Goal: Task Accomplishment & Management: Manage account settings

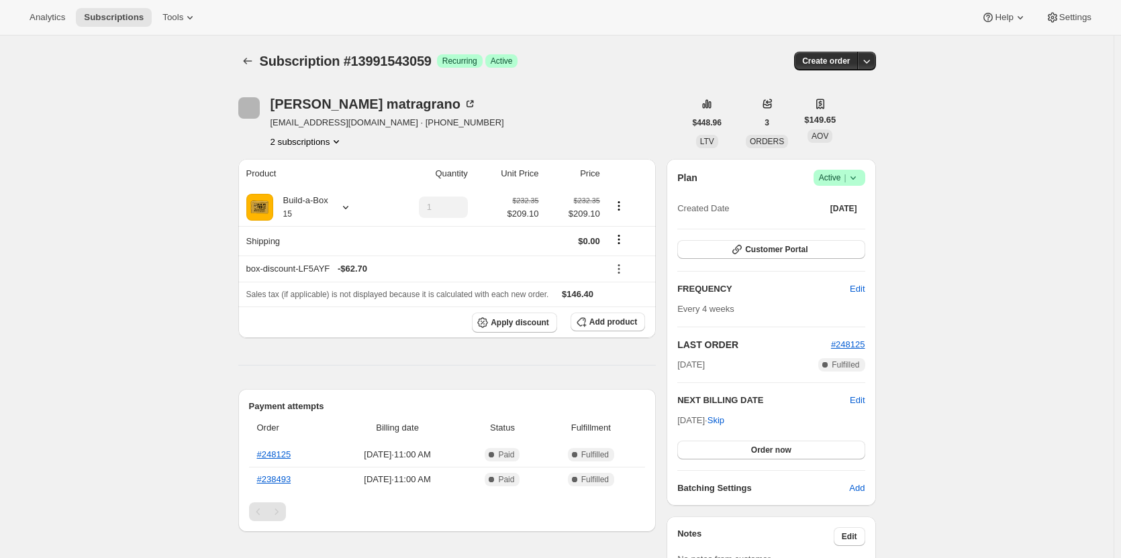
click at [319, 138] on button "2 subscriptions" at bounding box center [307, 141] width 73 height 13
click at [324, 171] on span "13810991379" at bounding box center [310, 166] width 93 height 13
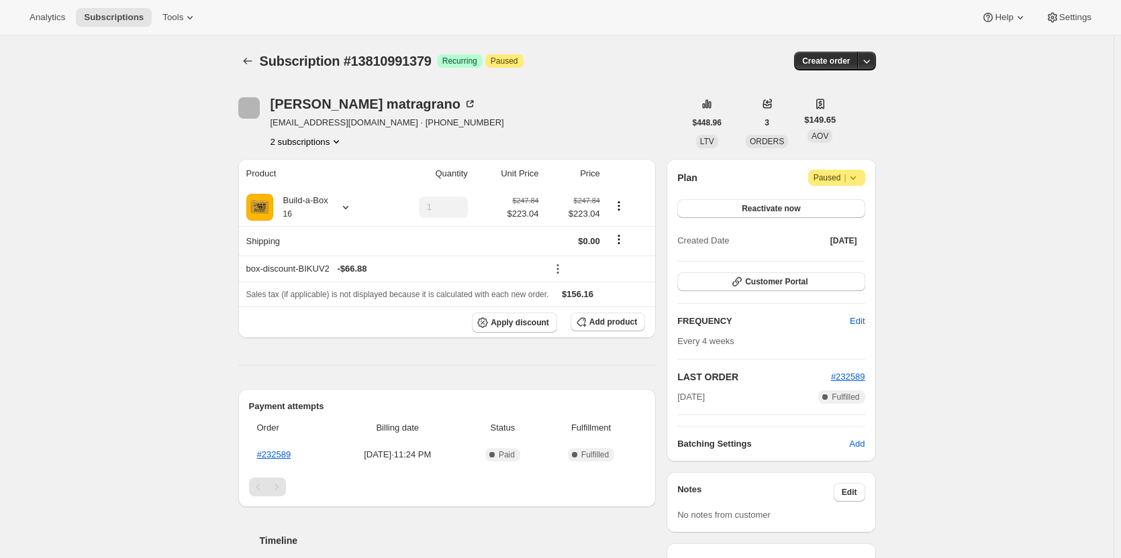
click at [323, 144] on button "2 subscriptions" at bounding box center [307, 141] width 73 height 13
click at [322, 181] on button "13991543059" at bounding box center [310, 189] width 101 height 21
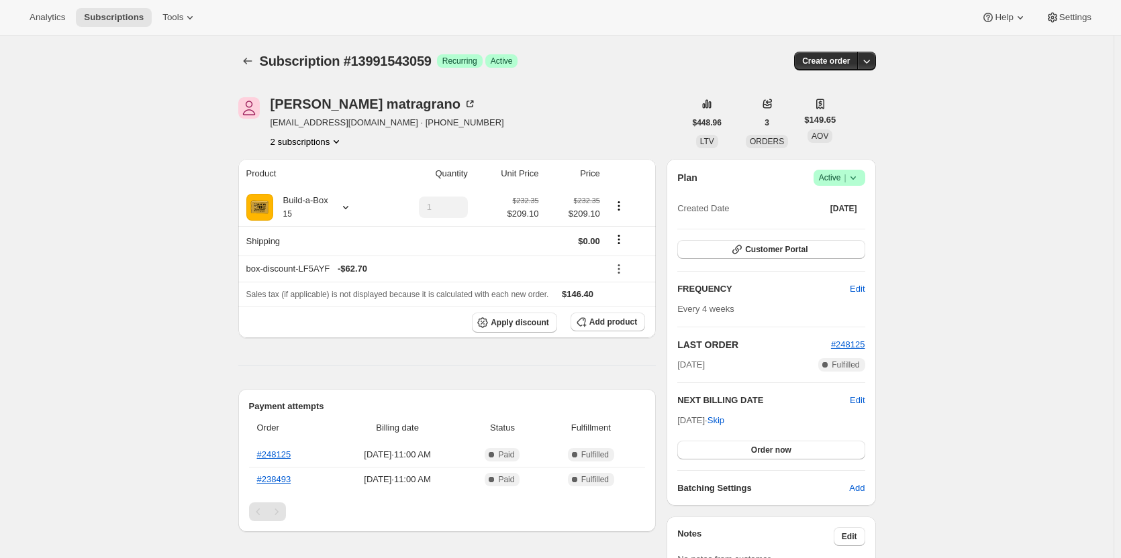
click at [297, 148] on button "2 subscriptions" at bounding box center [307, 141] width 73 height 13
click at [181, 204] on div "Subscription #13991543059. This page is ready Subscription #13991543059 Success…" at bounding box center [557, 455] width 1114 height 838
click at [293, 142] on button "2 subscriptions" at bounding box center [307, 141] width 73 height 13
click at [299, 164] on span "13810991379" at bounding box center [291, 167] width 54 height 10
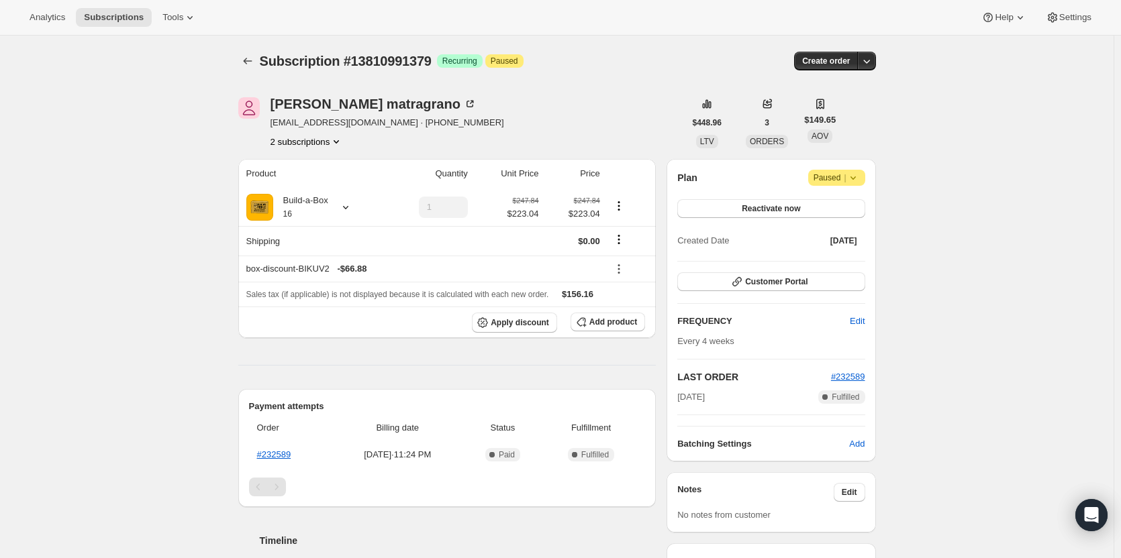
click at [313, 140] on button "2 subscriptions" at bounding box center [307, 141] width 73 height 13
click at [318, 187] on span "13991543059" at bounding box center [310, 189] width 93 height 13
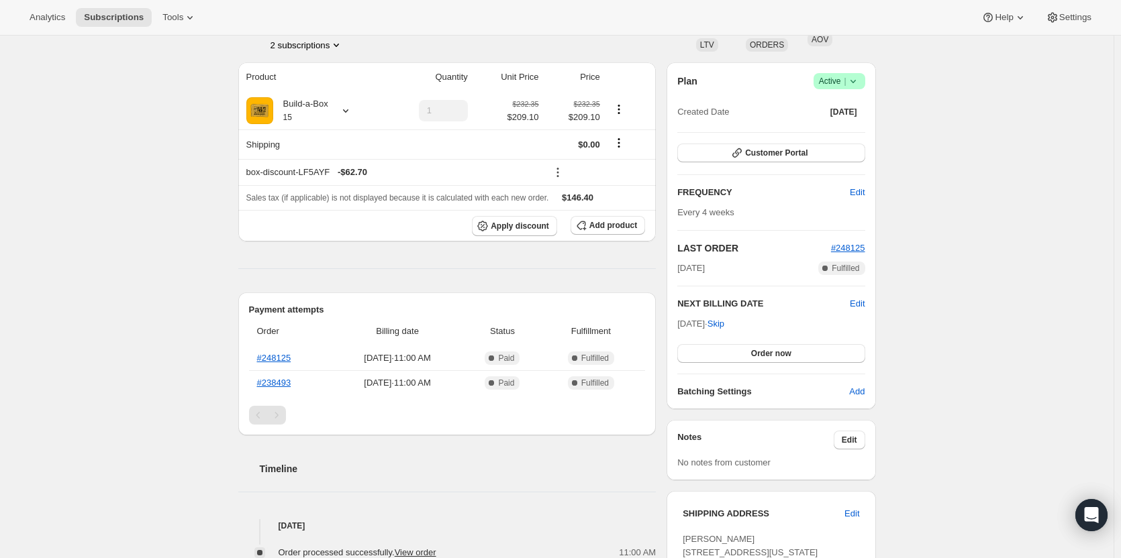
scroll to position [134, 0]
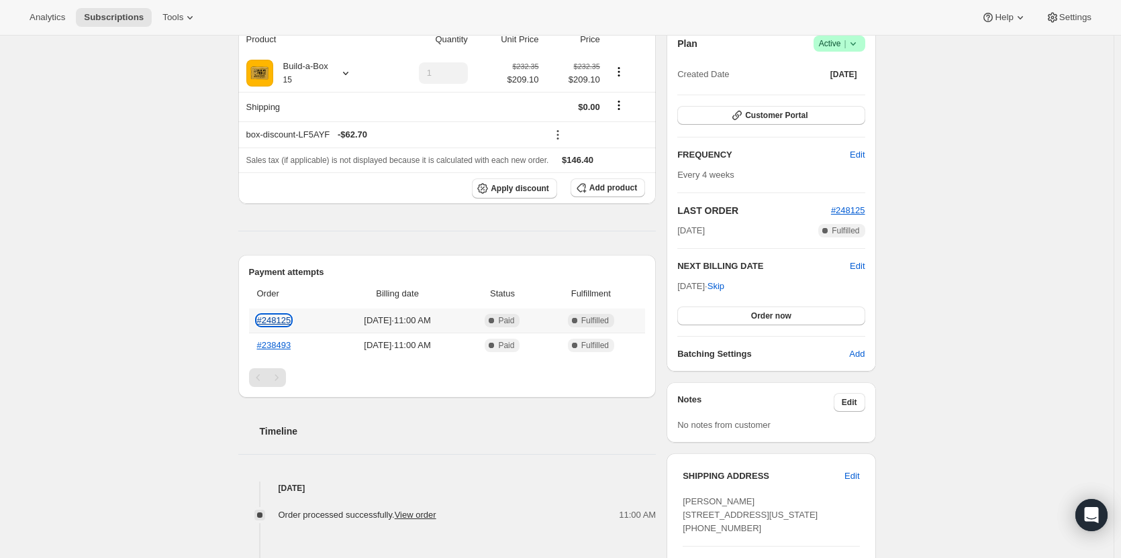
click at [282, 320] on link "#248125" at bounding box center [274, 320] width 34 height 10
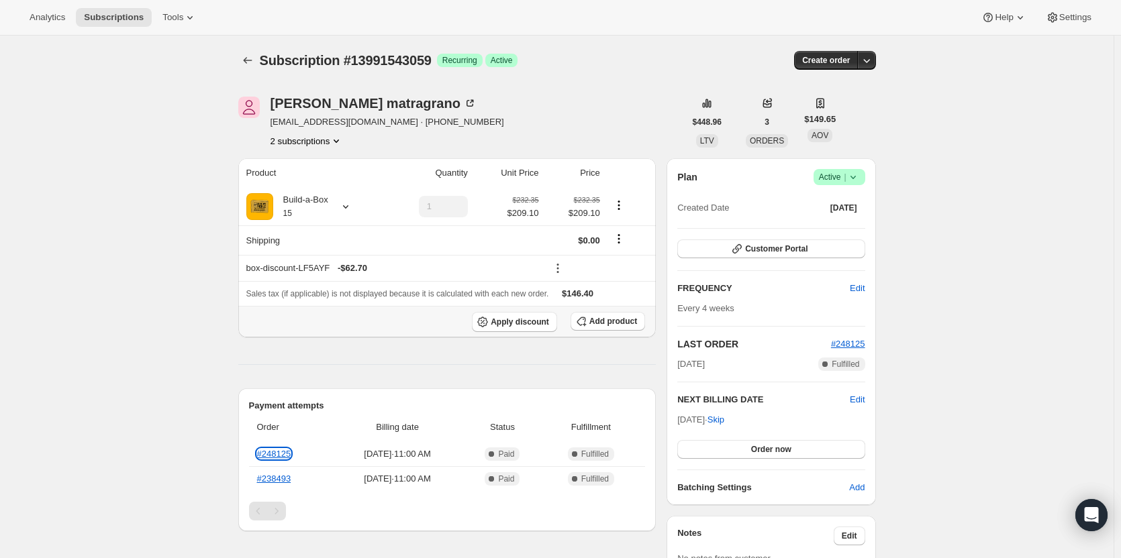
scroll to position [0, 0]
click at [860, 177] on icon at bounding box center [852, 177] width 13 height 13
click at [846, 222] on span "Cancel subscription" at bounding box center [843, 227] width 76 height 10
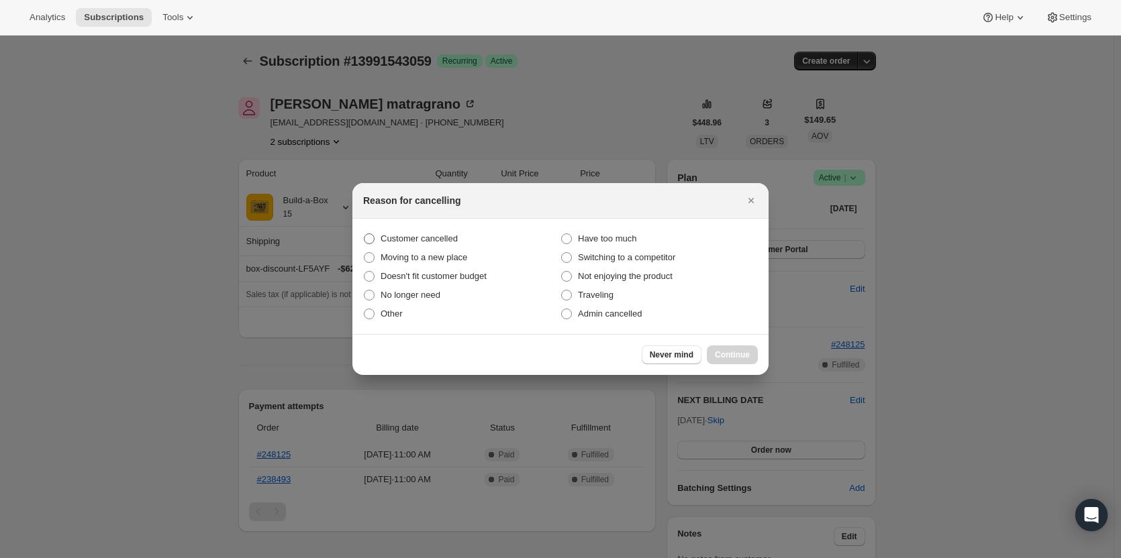
click at [432, 236] on span "Customer cancelled" at bounding box center [419, 239] width 77 height 10
click at [364, 234] on input "Customer cancelled" at bounding box center [364, 234] width 1 height 1
radio input "true"
click at [735, 360] on span "Continue" at bounding box center [732, 355] width 35 height 11
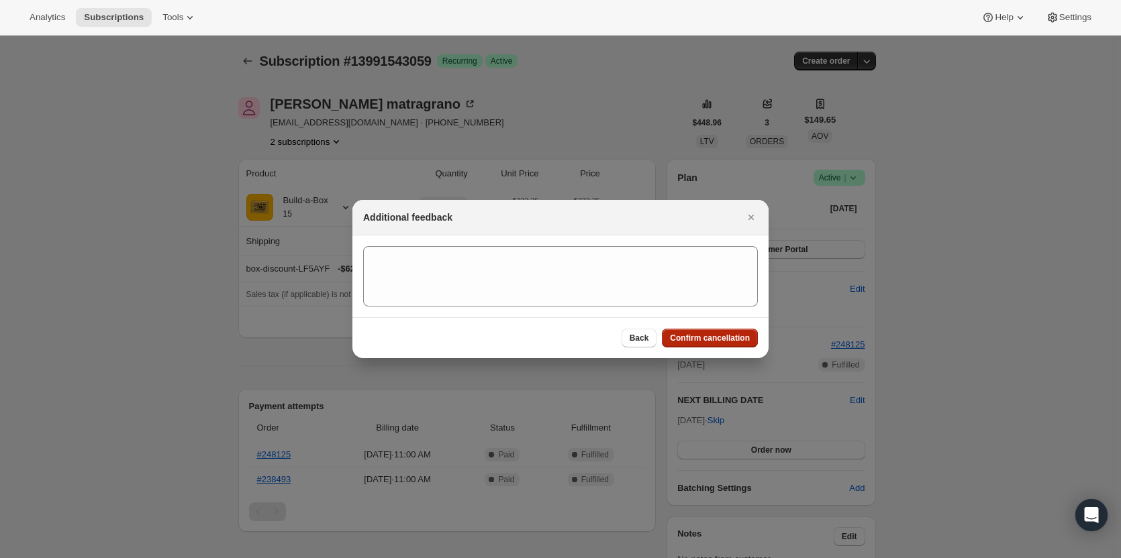
click at [727, 342] on span "Confirm cancellation" at bounding box center [710, 338] width 80 height 11
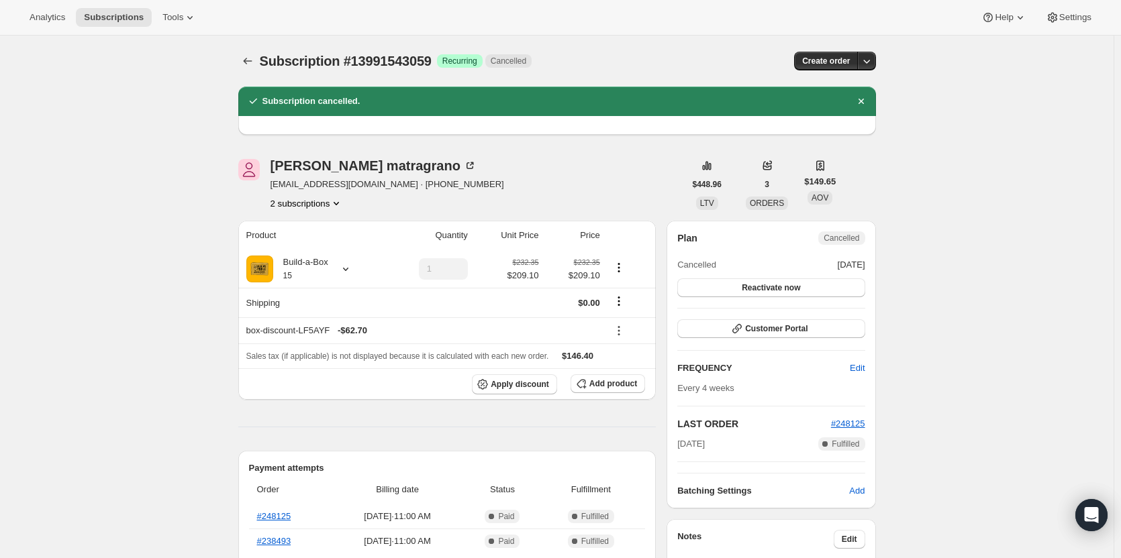
click at [325, 208] on button "2 subscriptions" at bounding box center [307, 203] width 73 height 13
click at [322, 231] on span "13810991379" at bounding box center [310, 228] width 93 height 13
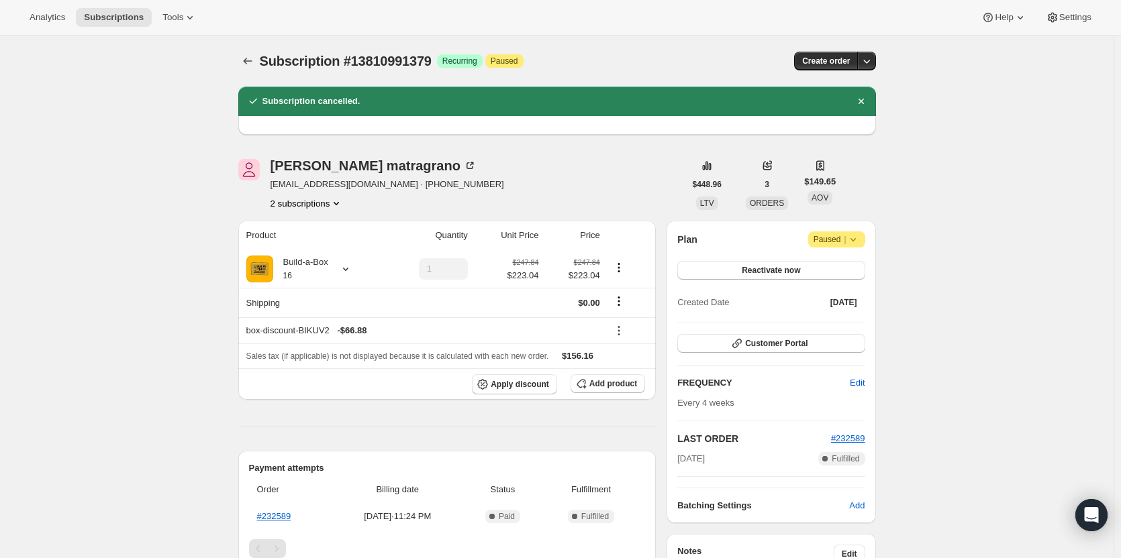
click at [855, 240] on icon at bounding box center [852, 239] width 5 height 3
click at [845, 268] on span "Cancel subscription" at bounding box center [841, 266] width 76 height 10
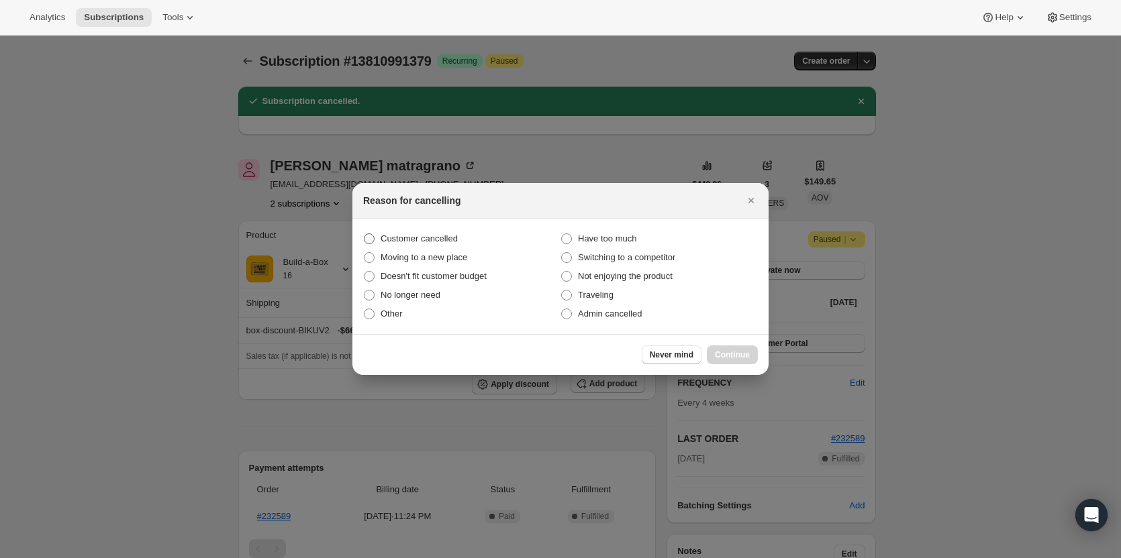
click at [397, 239] on span "Customer cancelled" at bounding box center [419, 239] width 77 height 10
click at [364, 234] on input "Customer cancelled" at bounding box center [364, 234] width 1 height 1
radio input "true"
click at [728, 348] on button "Continue" at bounding box center [732, 355] width 51 height 19
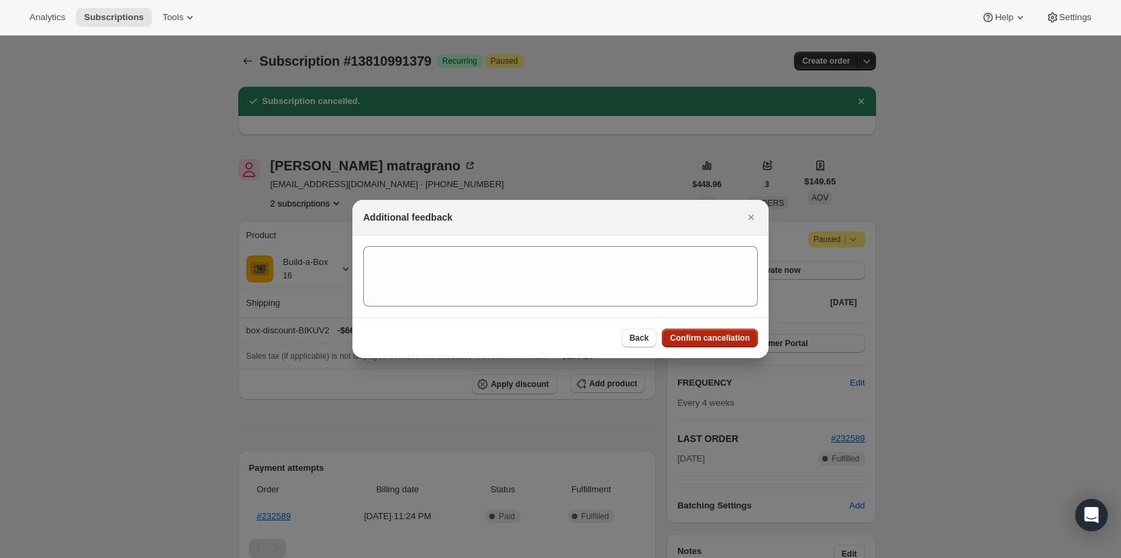
click at [728, 342] on span "Confirm cancellation" at bounding box center [710, 338] width 80 height 11
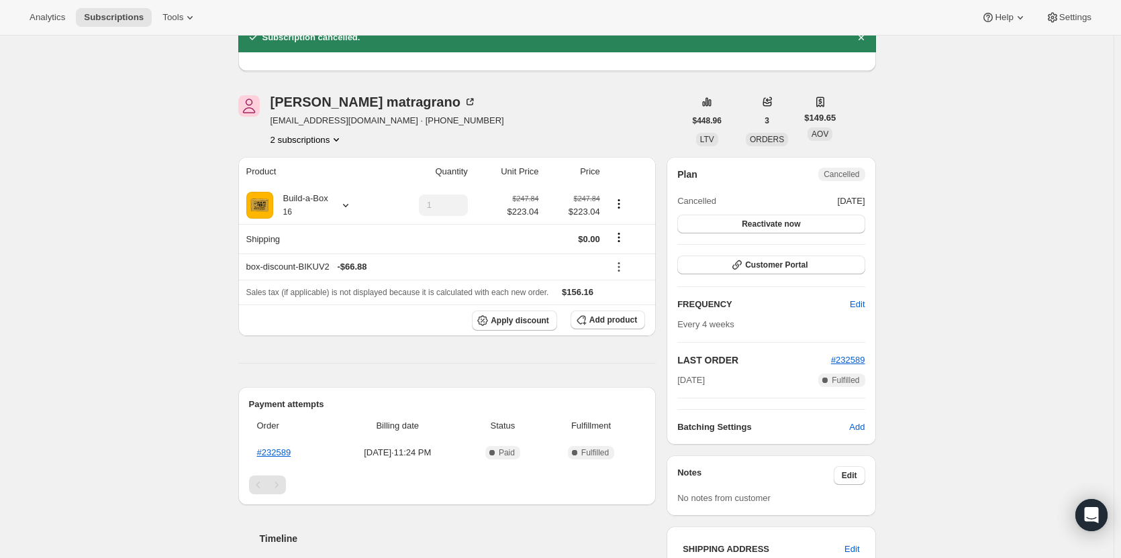
scroll to position [134, 0]
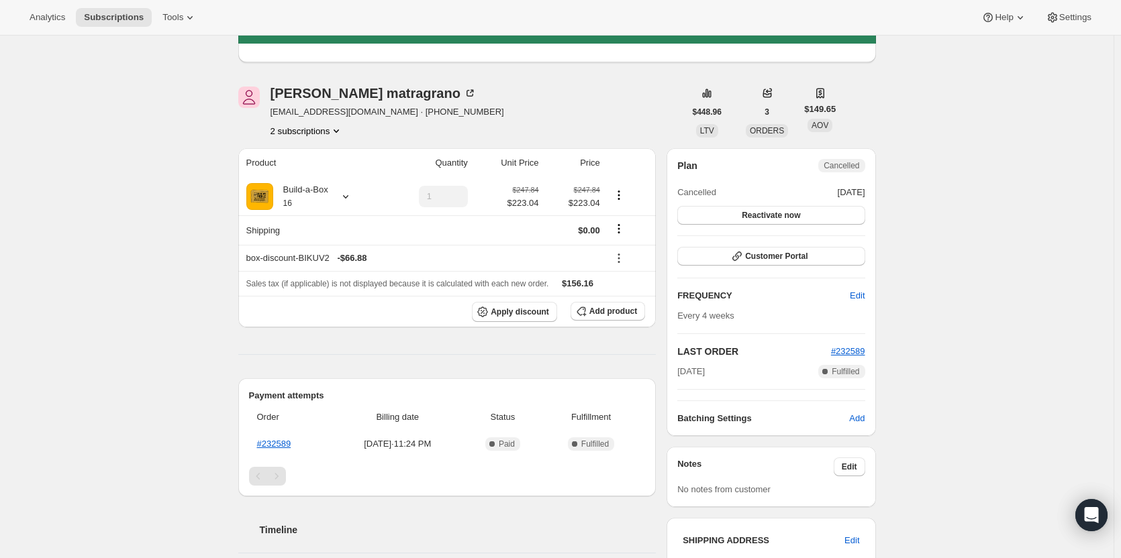
click at [301, 137] on button "2 subscriptions" at bounding box center [307, 130] width 73 height 13
click at [295, 174] on span "13991543059" at bounding box center [291, 179] width 54 height 10
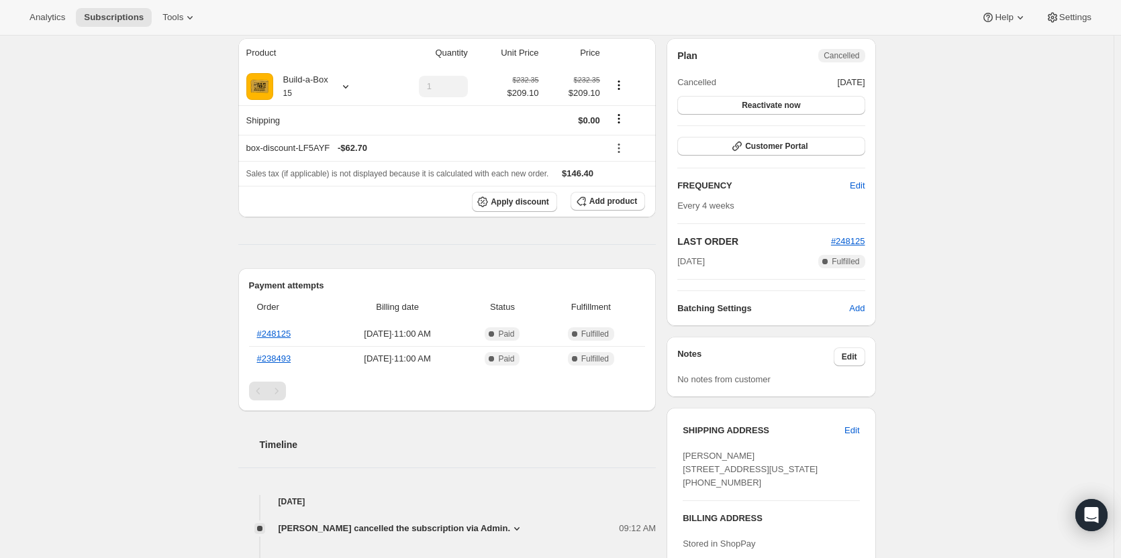
scroll to position [242, 0]
click at [273, 338] on link "#248125" at bounding box center [274, 336] width 34 height 10
